Goal: Task Accomplishment & Management: Manage account settings

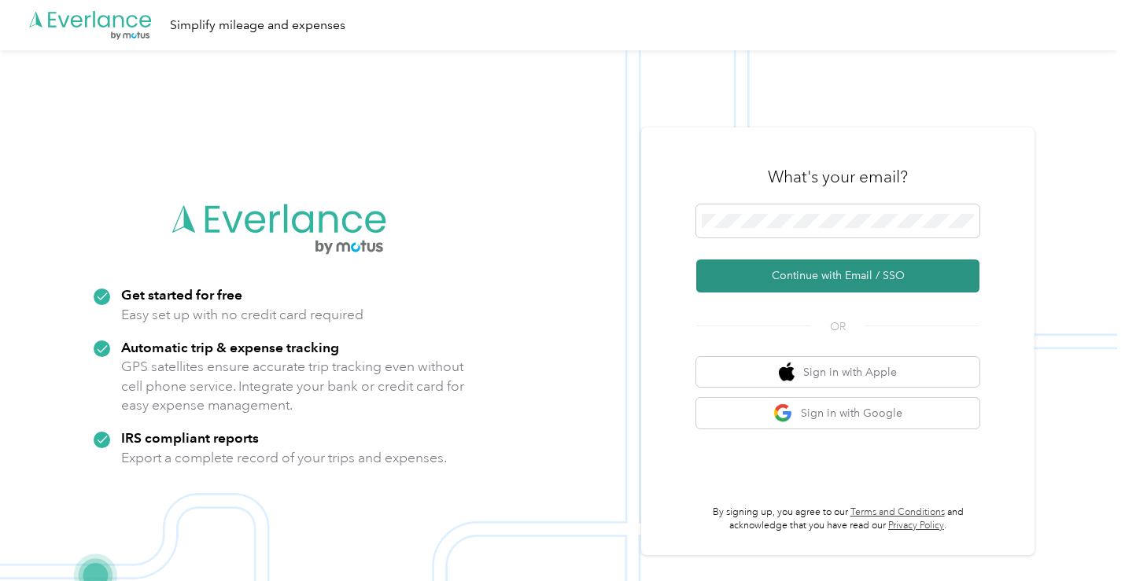
click at [833, 276] on button "Continue with Email / SSO" at bounding box center [837, 276] width 283 height 33
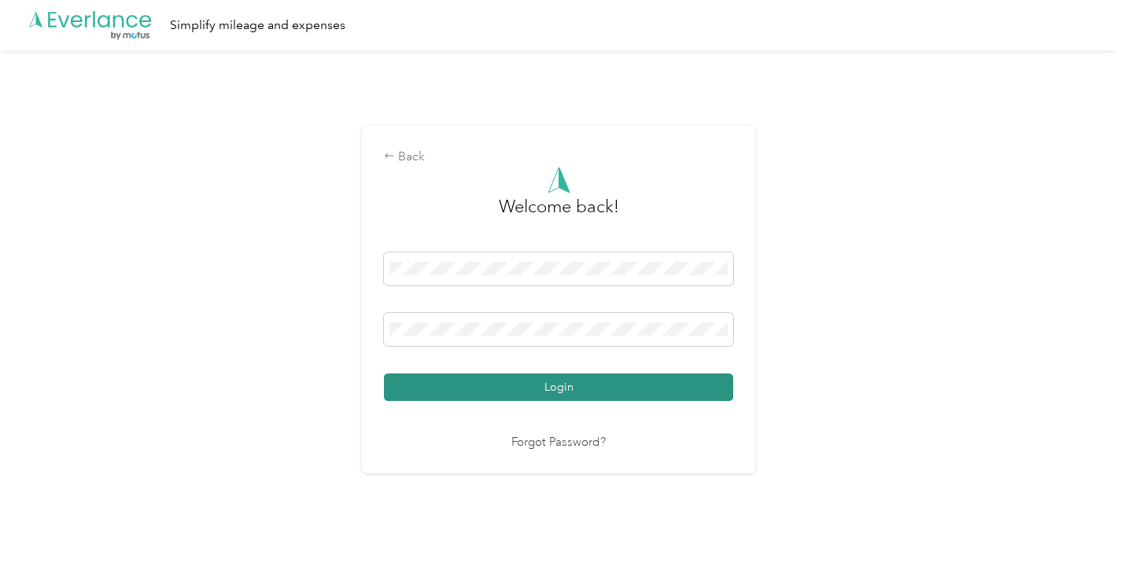
click at [545, 396] on button "Login" at bounding box center [558, 388] width 349 height 28
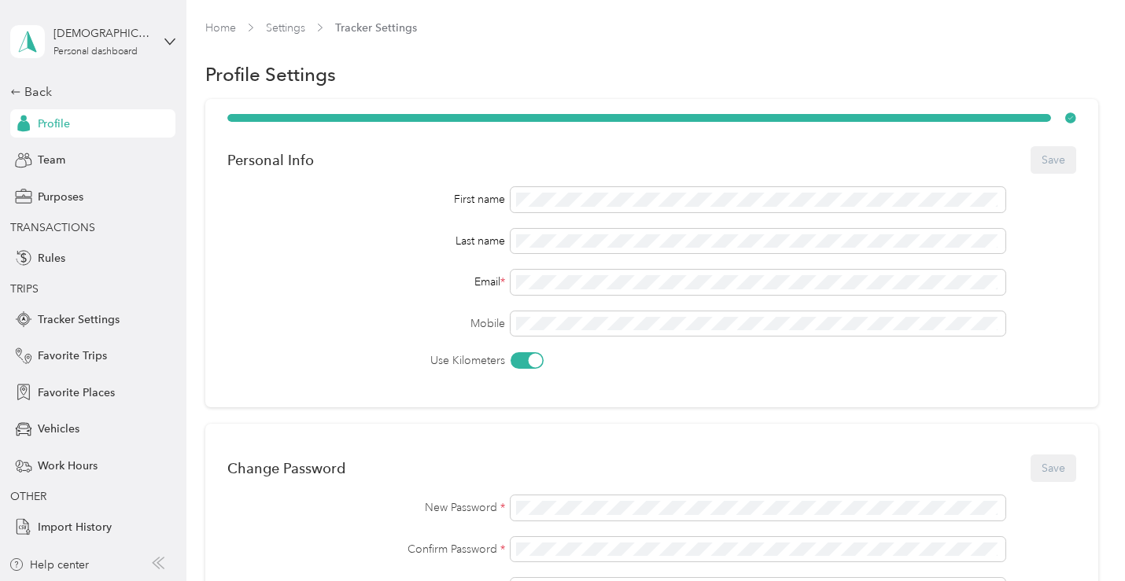
click at [162, 42] on div "[PERSON_NAME] Personal dashboard" at bounding box center [92, 41] width 165 height 55
click at [86, 132] on div "Team dashboard" at bounding box center [221, 128] width 398 height 28
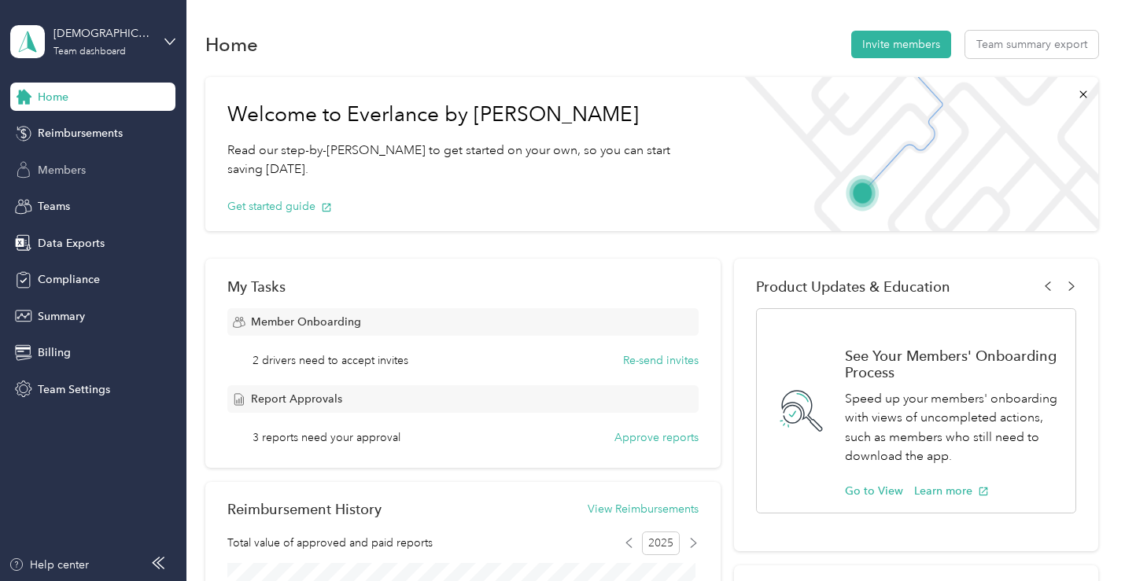
click at [69, 169] on span "Members" at bounding box center [62, 170] width 48 height 17
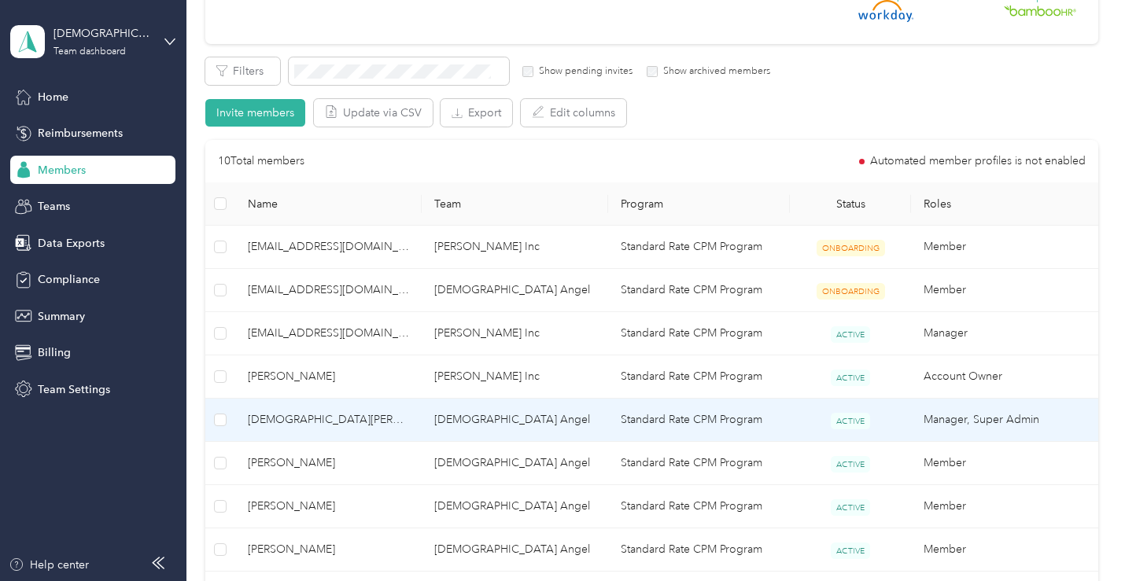
scroll to position [393, 0]
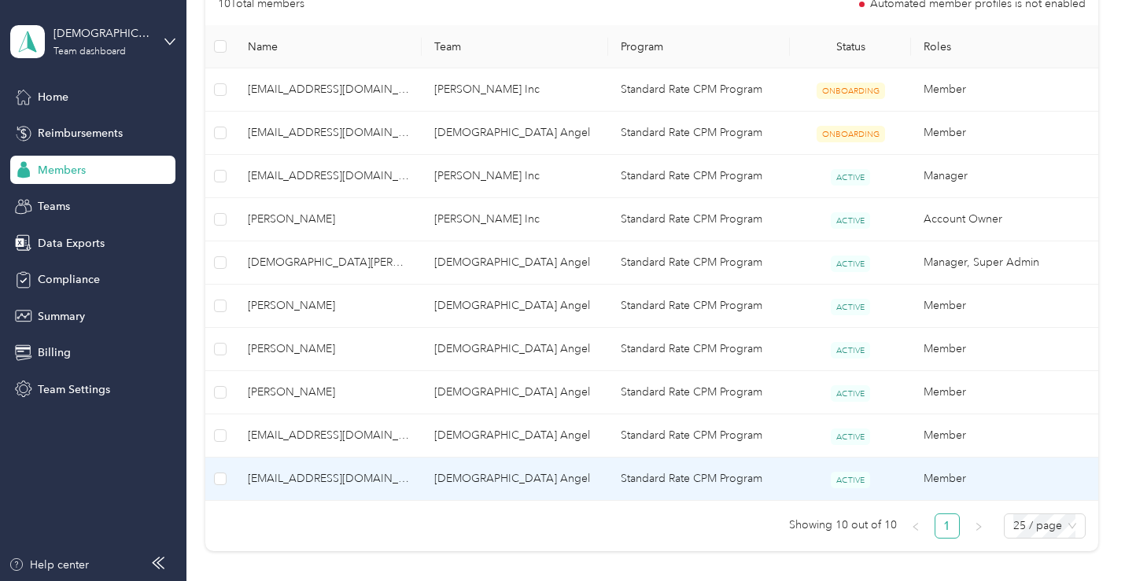
click at [390, 480] on span "[EMAIL_ADDRESS][DOMAIN_NAME]" at bounding box center [328, 478] width 161 height 17
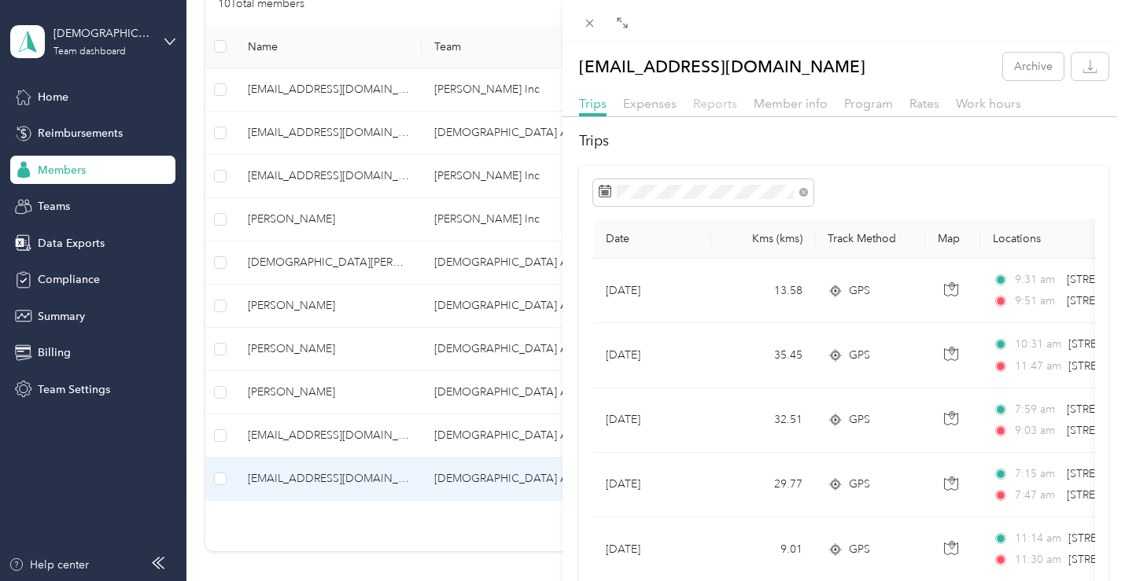
click at [717, 104] on span "Reports" at bounding box center [715, 103] width 44 height 15
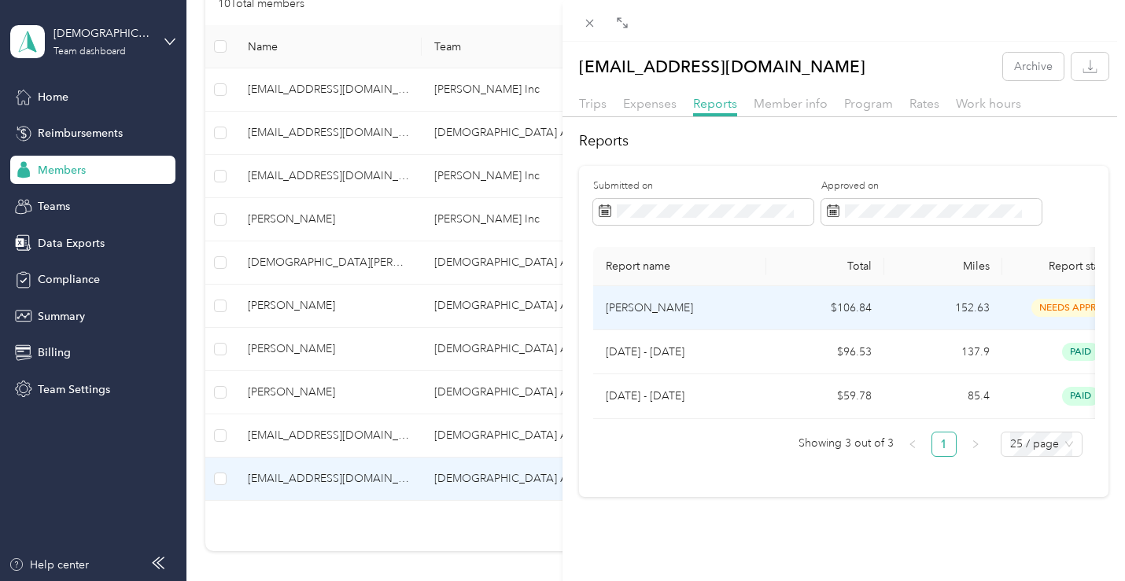
click at [773, 300] on td "$106.84" at bounding box center [825, 308] width 118 height 44
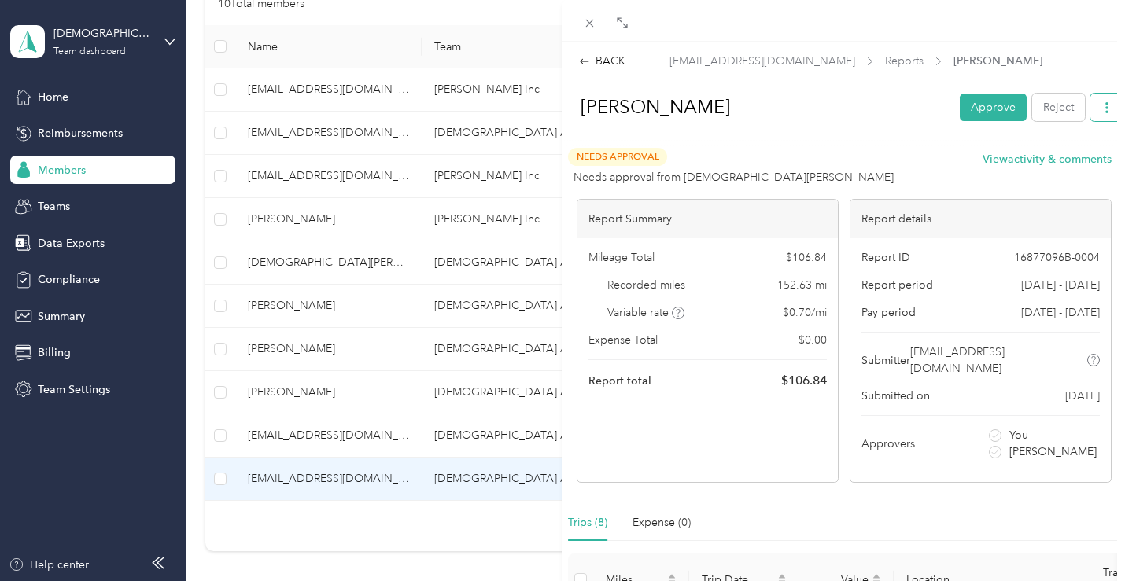
click at [1101, 109] on icon "button" at bounding box center [1106, 107] width 11 height 11
click at [1047, 166] on span "Download" at bounding box center [1050, 164] width 52 height 17
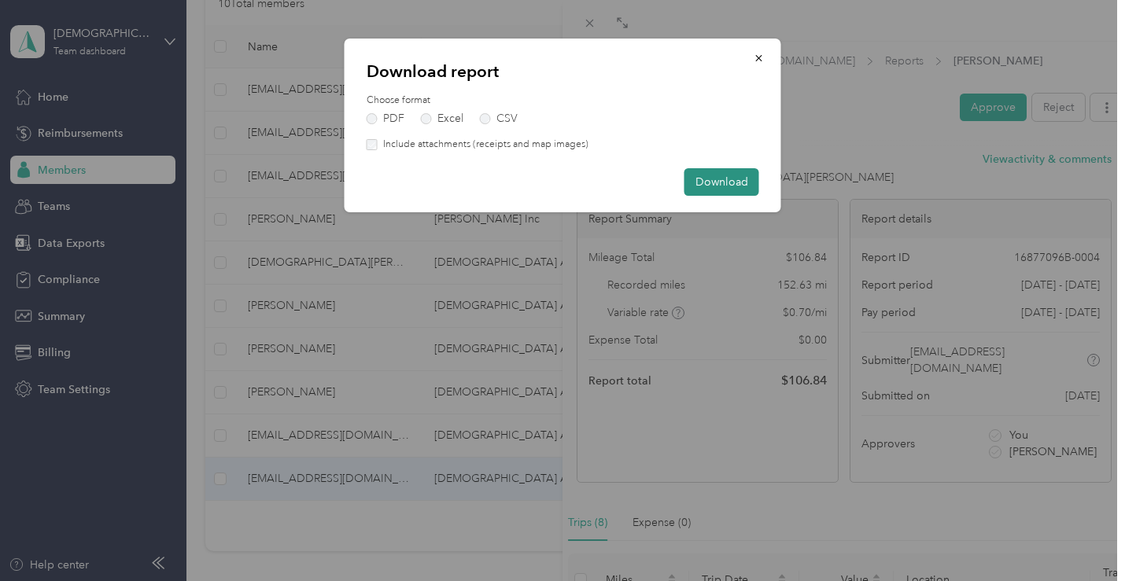
click at [725, 183] on button "Download" at bounding box center [721, 182] width 75 height 28
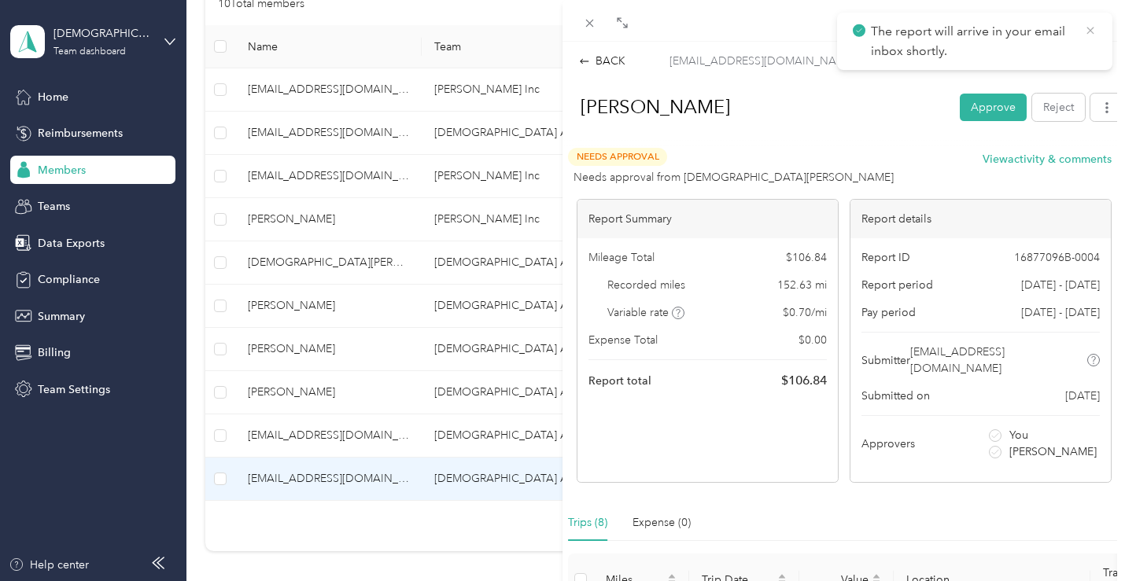
click at [1088, 30] on icon at bounding box center [1090, 31] width 13 height 14
click at [157, 44] on div "BACK [EMAIL_ADDRESS][DOMAIN_NAME] Reports [PERSON_NAME] Approve Reject Needs Ap…" at bounding box center [562, 290] width 1125 height 581
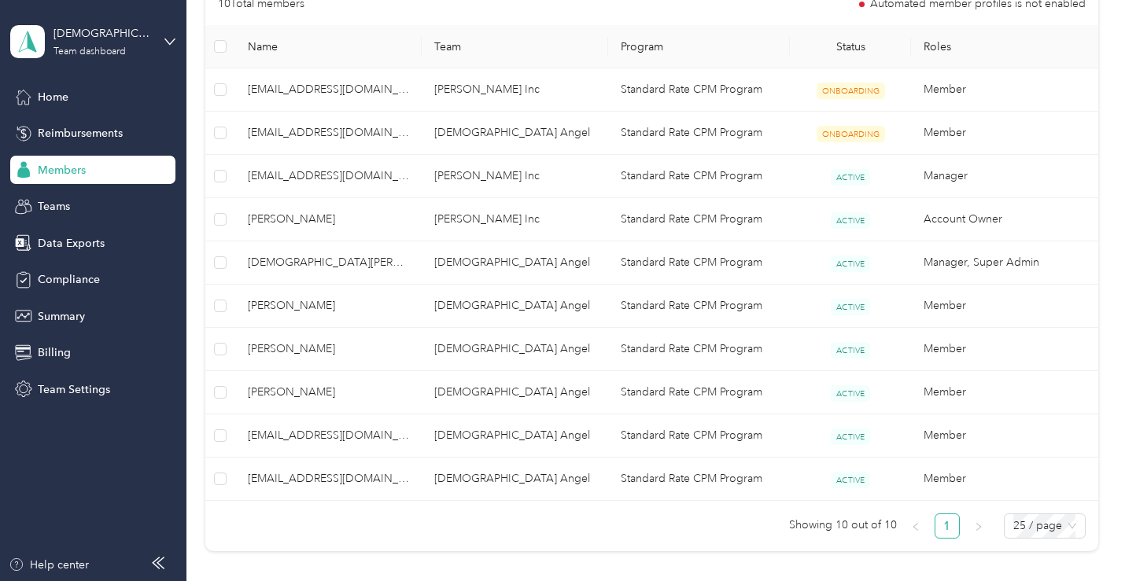
click at [162, 43] on div "[PERSON_NAME] Team dashboard" at bounding box center [92, 41] width 165 height 55
click at [41, 203] on div "Log out" at bounding box center [54, 201] width 61 height 17
